Goal: Find specific page/section: Find specific page/section

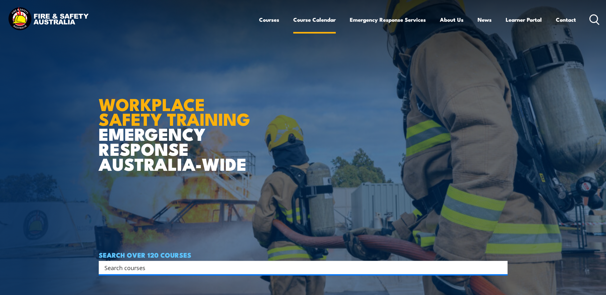
click at [309, 22] on link "Course Calendar" at bounding box center [314, 19] width 42 height 17
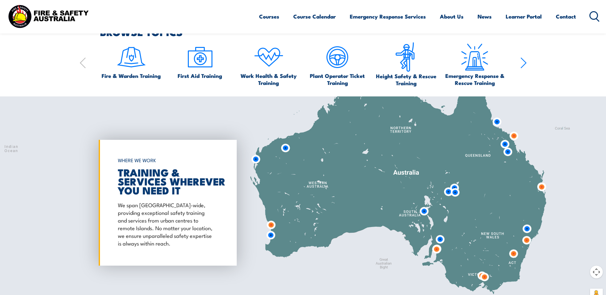
scroll to position [454, 0]
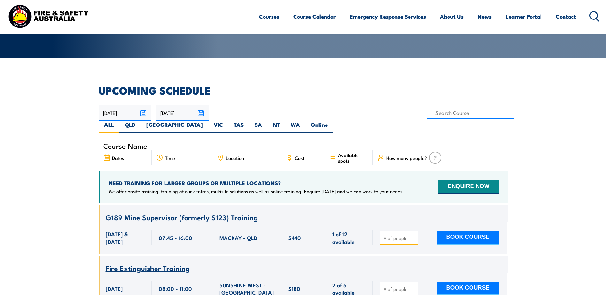
drag, startPoint x: 229, startPoint y: 151, endPoint x: 229, endPoint y: 148, distance: 3.5
click at [229, 150] on div "Location" at bounding box center [246, 157] width 69 height 15
click at [229, 155] on span "Location" at bounding box center [235, 157] width 18 height 5
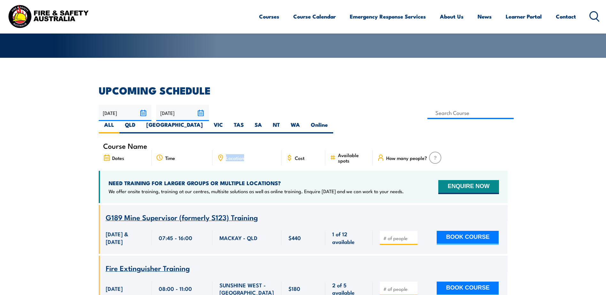
click at [229, 155] on span "Location" at bounding box center [235, 157] width 18 height 5
click at [228, 121] on label "VIC" at bounding box center [218, 127] width 20 height 12
click at [227, 121] on input "VIC" at bounding box center [225, 123] width 4 height 4
radio input "true"
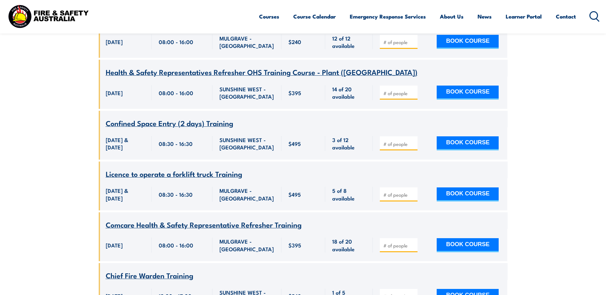
scroll to position [830, 0]
